Goal: Information Seeking & Learning: Learn about a topic

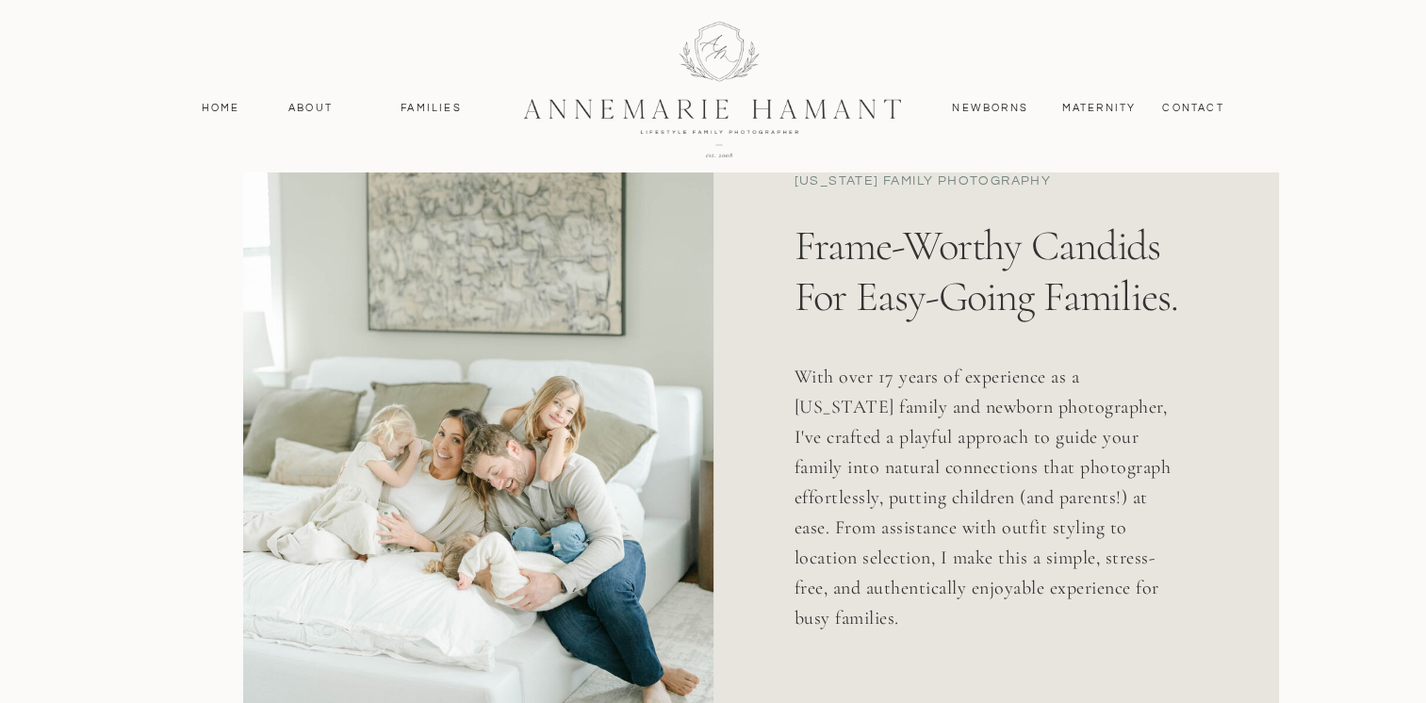
scroll to position [1036, 0]
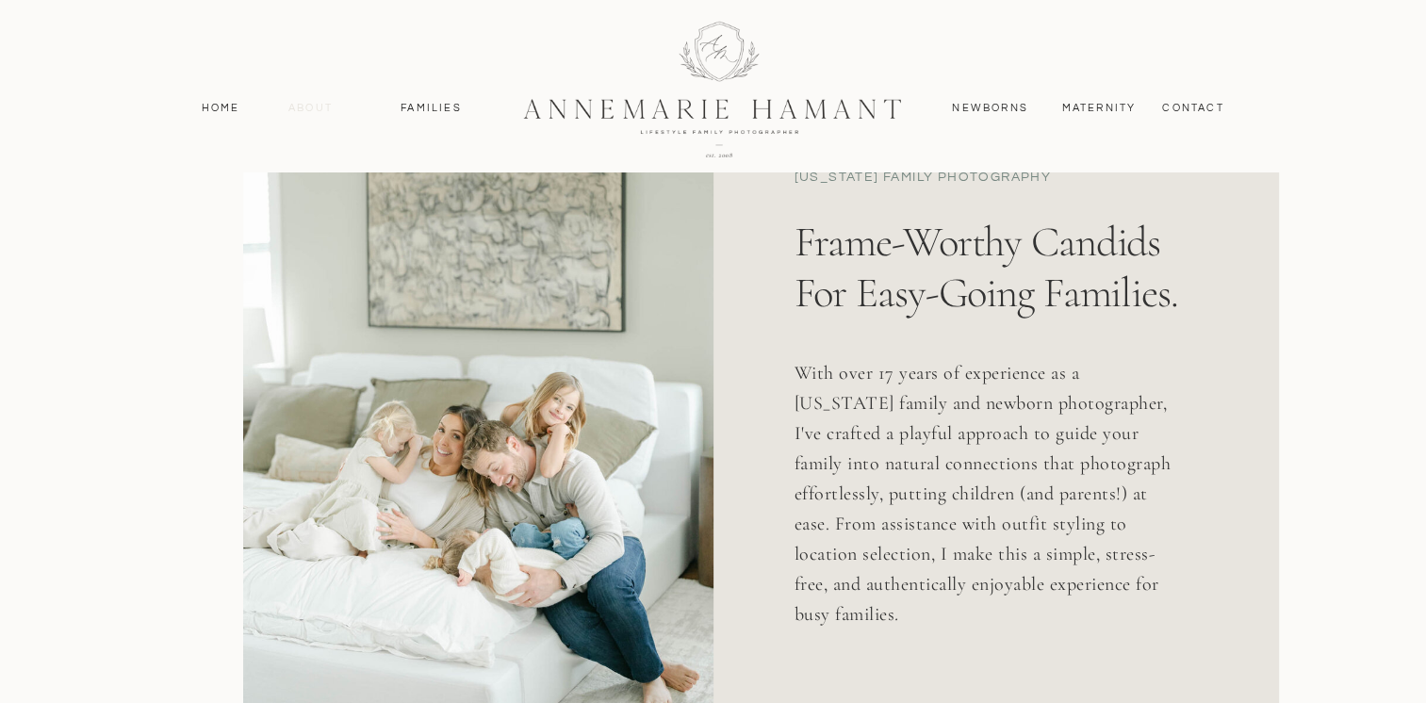
click at [310, 101] on nav "About" at bounding box center [311, 108] width 55 height 17
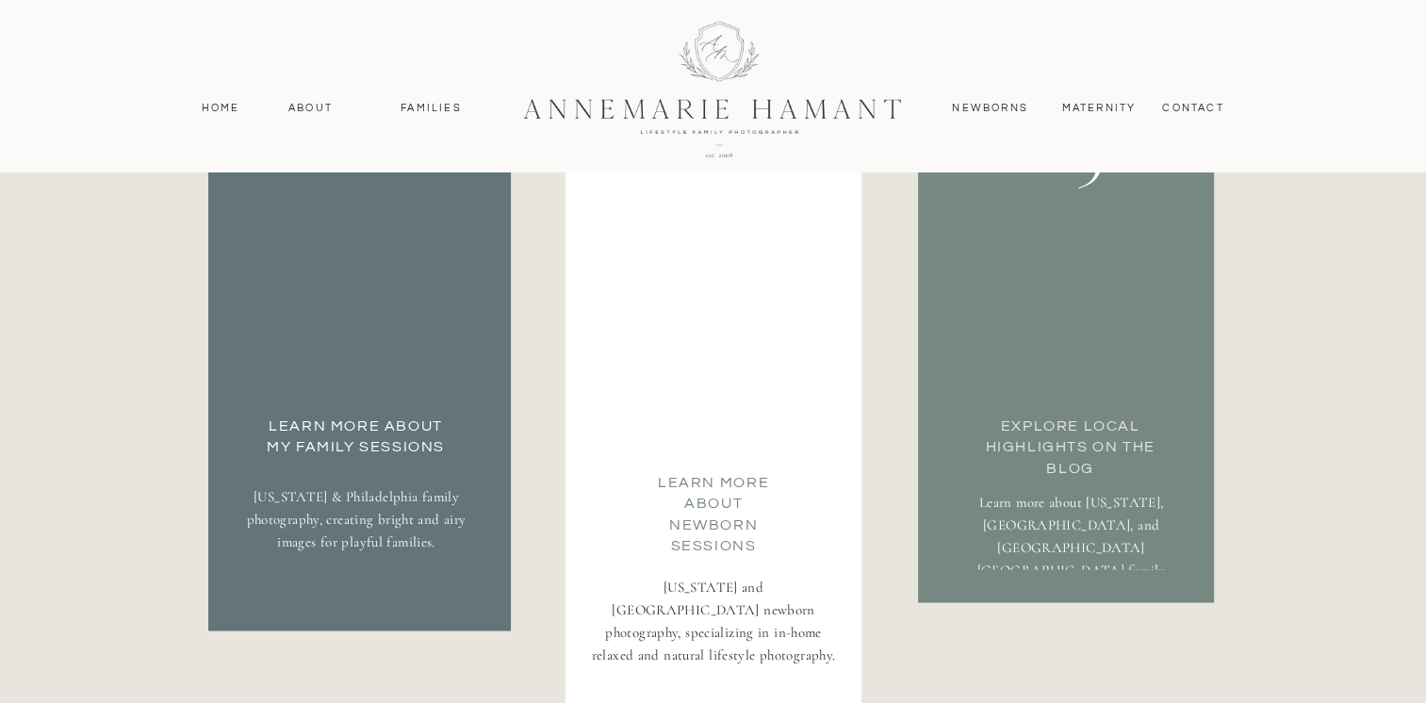
scroll to position [3373, 0]
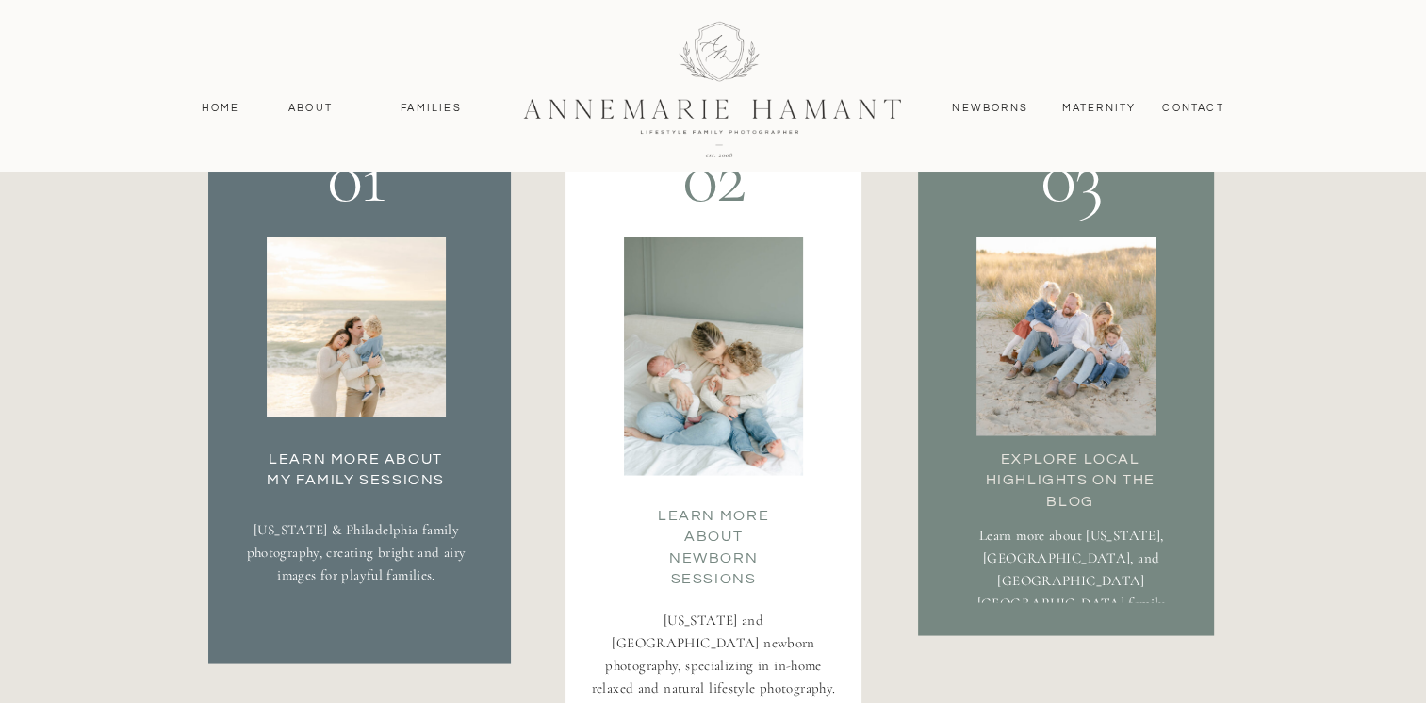
click at [707, 537] on h3 "Learn more about Newborn Sessions" at bounding box center [713, 523] width 135 height 38
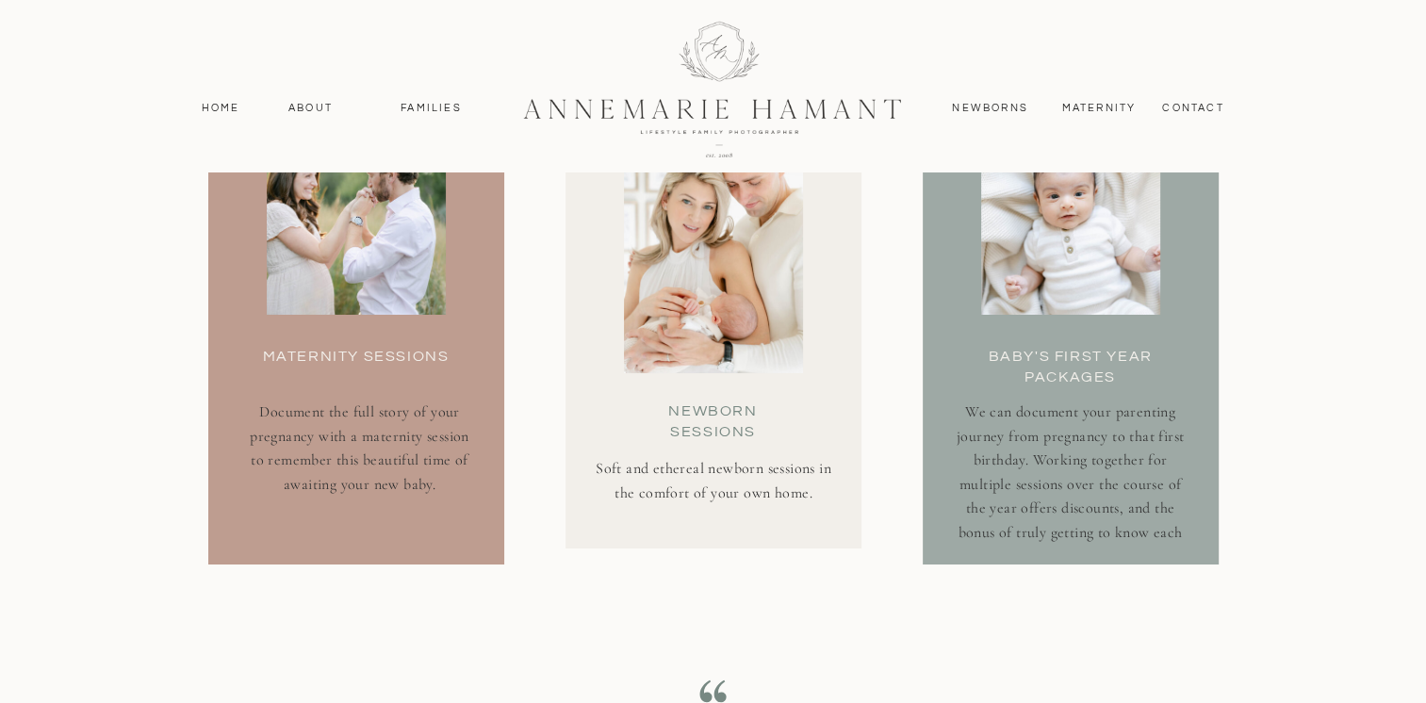
scroll to position [6878, 0]
click at [337, 356] on h3 "Maternity Sessions" at bounding box center [356, 364] width 198 height 38
